Goal: Information Seeking & Learning: Understand process/instructions

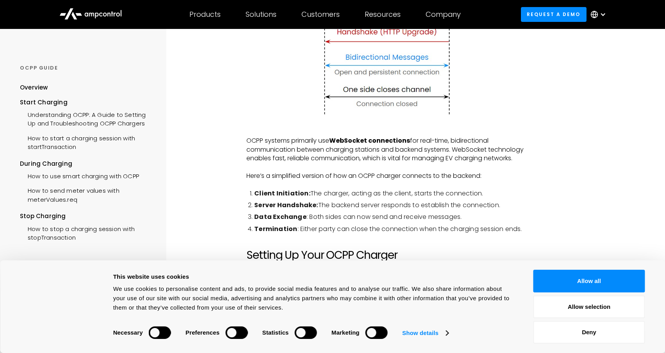
scroll to position [312, 0]
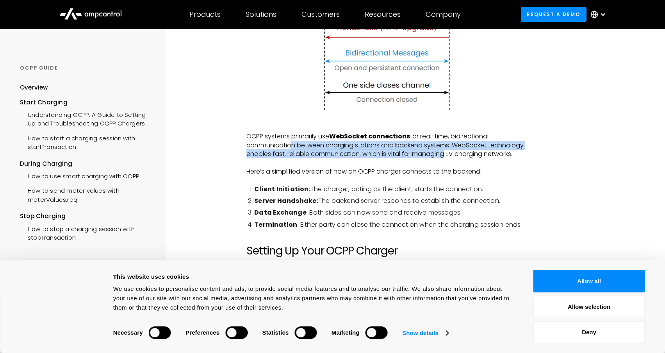
drag, startPoint x: 289, startPoint y: 144, endPoint x: 444, endPoint y: 151, distance: 155.2
click at [444, 151] on p "OCPP systems primarily use WebSocket connections for real-time, bidirectional c…" at bounding box center [387, 145] width 282 height 26
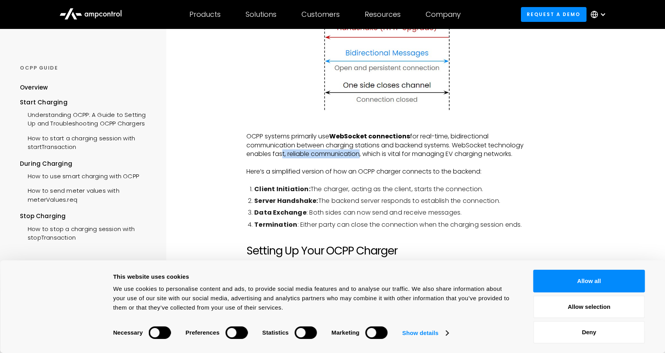
drag, startPoint x: 280, startPoint y: 153, endPoint x: 357, endPoint y: 155, distance: 77.4
click at [357, 155] on p "OCPP systems primarily use WebSocket connections for real-time, bidirectional c…" at bounding box center [387, 145] width 282 height 26
drag, startPoint x: 290, startPoint y: 170, endPoint x: 457, endPoint y: 174, distance: 166.8
click at [457, 174] on p "Here’s a simplified version of how an OCPP charger connects to the backend:" at bounding box center [387, 171] width 282 height 9
click at [384, 189] on li "Client Initiation: The charger, acting as the client, starts the connection." at bounding box center [391, 189] width 274 height 9
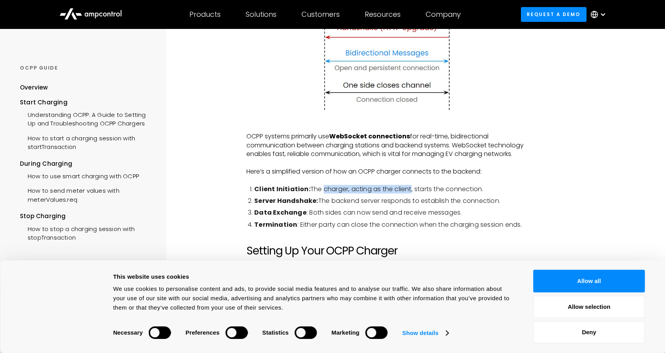
drag, startPoint x: 320, startPoint y: 191, endPoint x: 409, endPoint y: 189, distance: 89.9
click at [409, 189] on li "Client Initiation: The charger, acting as the client, starts the connection." at bounding box center [391, 189] width 274 height 9
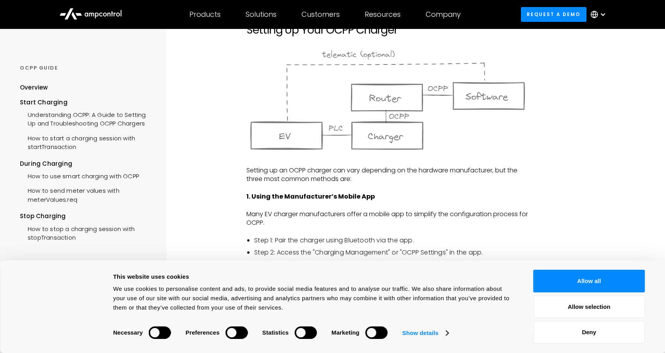
scroll to position [547, 0]
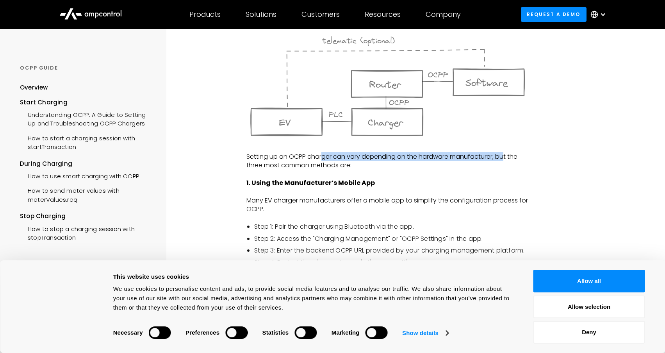
drag, startPoint x: 322, startPoint y: 158, endPoint x: 507, endPoint y: 158, distance: 185.5
click at [507, 158] on p "Setting up an OCPP charger can vary depending on the hardware manufacturer, but…" at bounding box center [387, 161] width 282 height 18
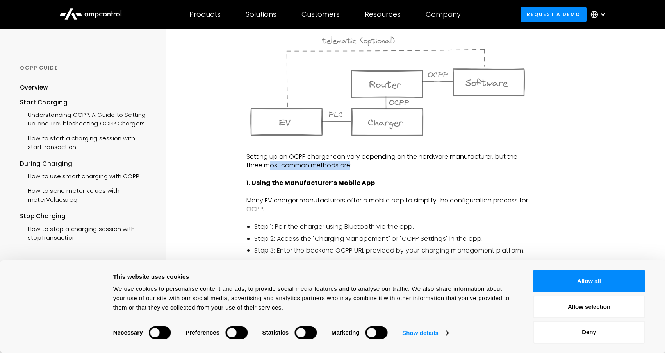
drag, startPoint x: 273, startPoint y: 165, endPoint x: 352, endPoint y: 167, distance: 79.3
click at [352, 167] on p "Setting up an OCPP charger can vary depending on the hardware manufacturer, but…" at bounding box center [387, 161] width 282 height 18
drag, startPoint x: 274, startPoint y: 199, endPoint x: 389, endPoint y: 198, distance: 114.5
click at [389, 198] on p "Many EV charger manufacturers offer a mobile app to simplify the configuration …" at bounding box center [387, 205] width 282 height 18
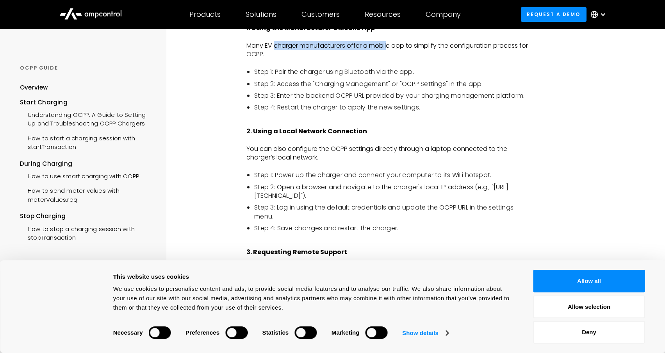
scroll to position [703, 0]
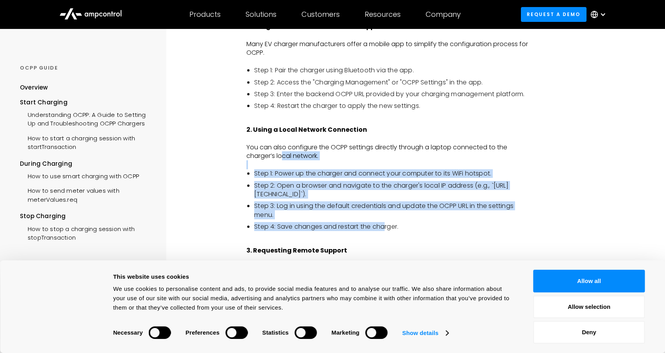
drag, startPoint x: 282, startPoint y: 157, endPoint x: 385, endPoint y: 221, distance: 120.9
click at [385, 221] on div "The Open Charge Point Protocol (OCPP) is an open standard that facilitates comm…" at bounding box center [387, 350] width 282 height 1797
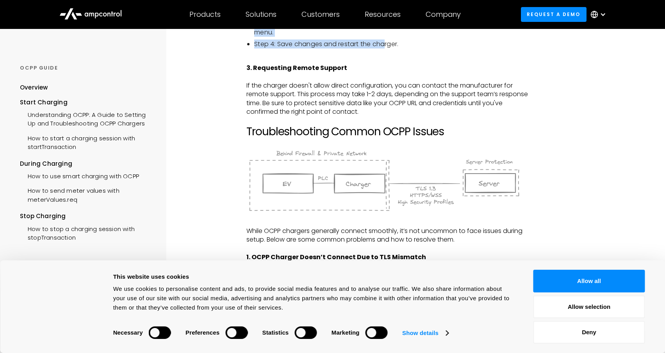
scroll to position [977, 0]
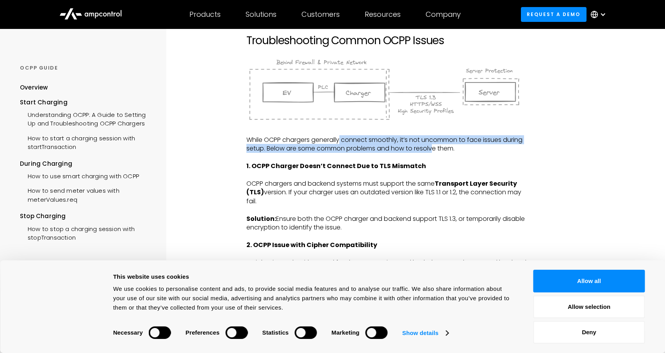
drag, startPoint x: 341, startPoint y: 143, endPoint x: 434, endPoint y: 152, distance: 93.9
click at [434, 152] on p "While OCPP chargers generally connect smoothly, it’s not uncommon to face issue…" at bounding box center [387, 145] width 282 height 18
drag, startPoint x: 316, startPoint y: 186, endPoint x: 411, endPoint y: 205, distance: 96.9
click at [411, 205] on p "OCPP chargers and backend systems must support the same Transport Layer Securit…" at bounding box center [387, 192] width 282 height 26
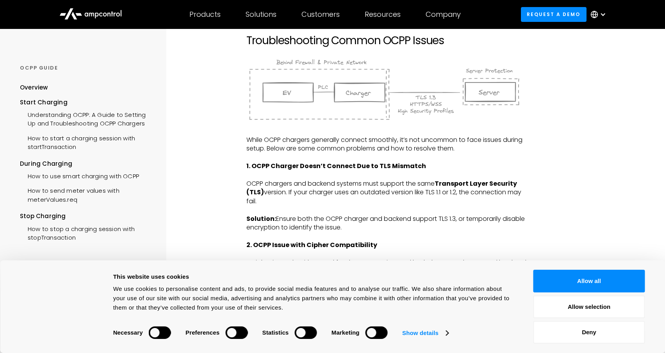
click at [404, 221] on p "Solution: Ensure both the OCPP charger and backend support TLS 1.3, or temporar…" at bounding box center [387, 223] width 282 height 18
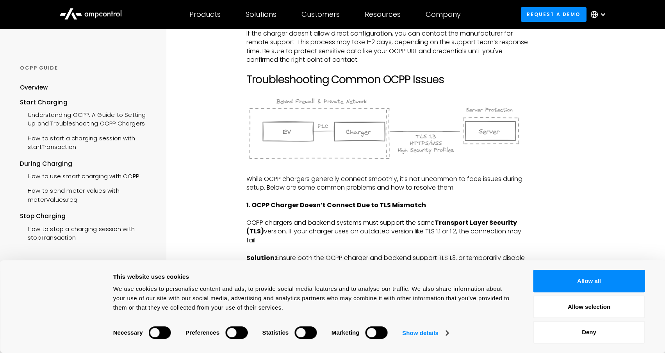
scroll to position [781, 0]
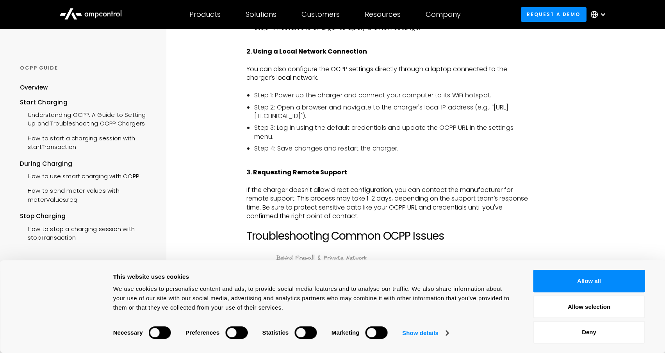
click at [366, 180] on p "‍" at bounding box center [387, 181] width 282 height 9
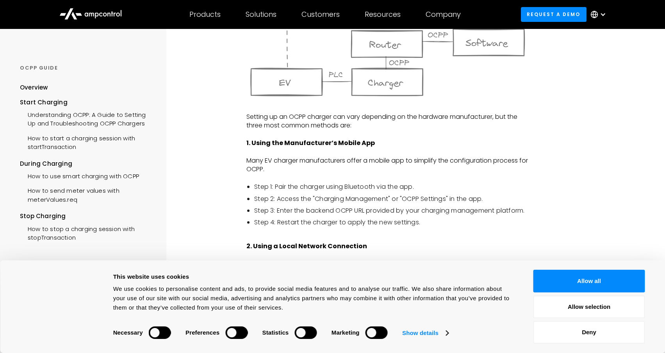
scroll to position [586, 0]
